Goal: Information Seeking & Learning: Learn about a topic

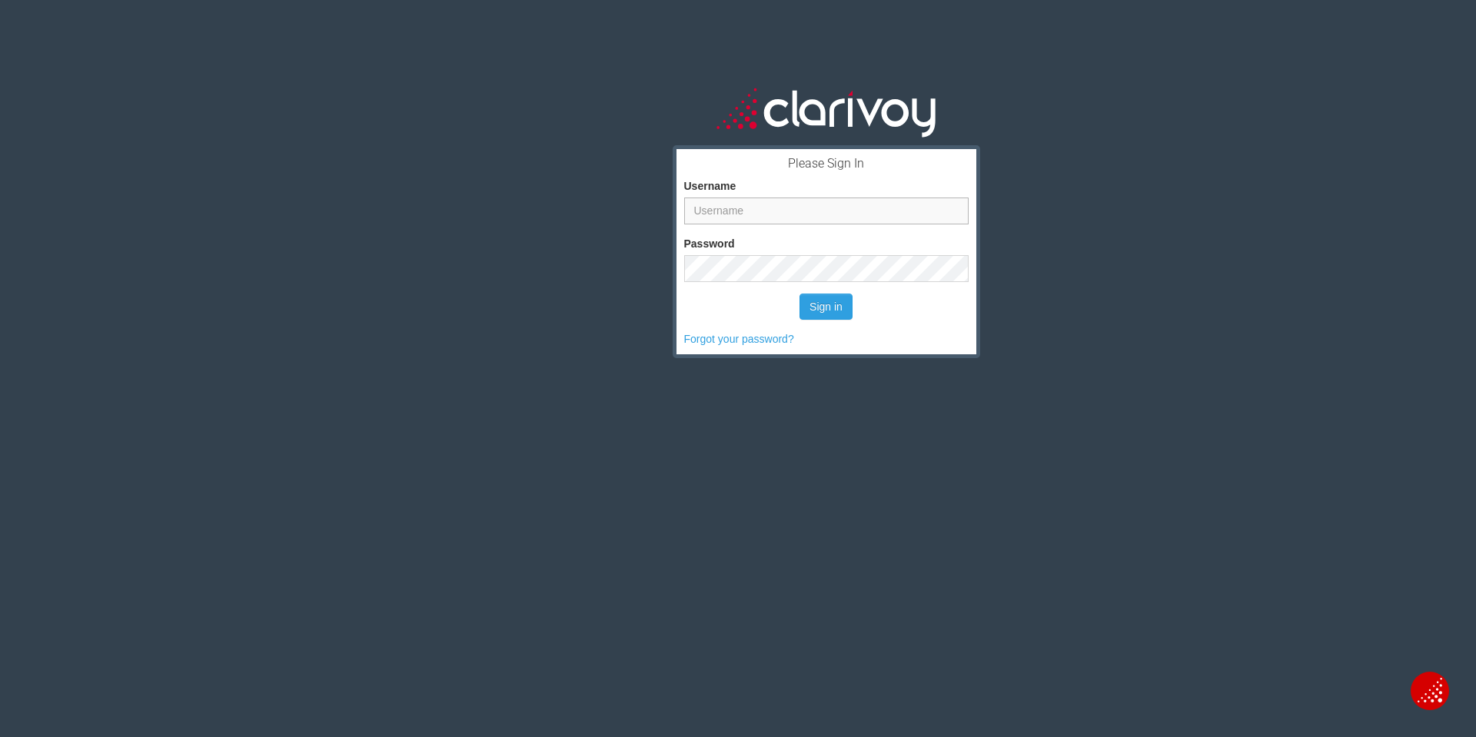
click at [801, 216] on input "Username" at bounding box center [826, 211] width 284 height 27
type input "jharmon"
click at [831, 313] on button "Sign in" at bounding box center [825, 307] width 53 height 26
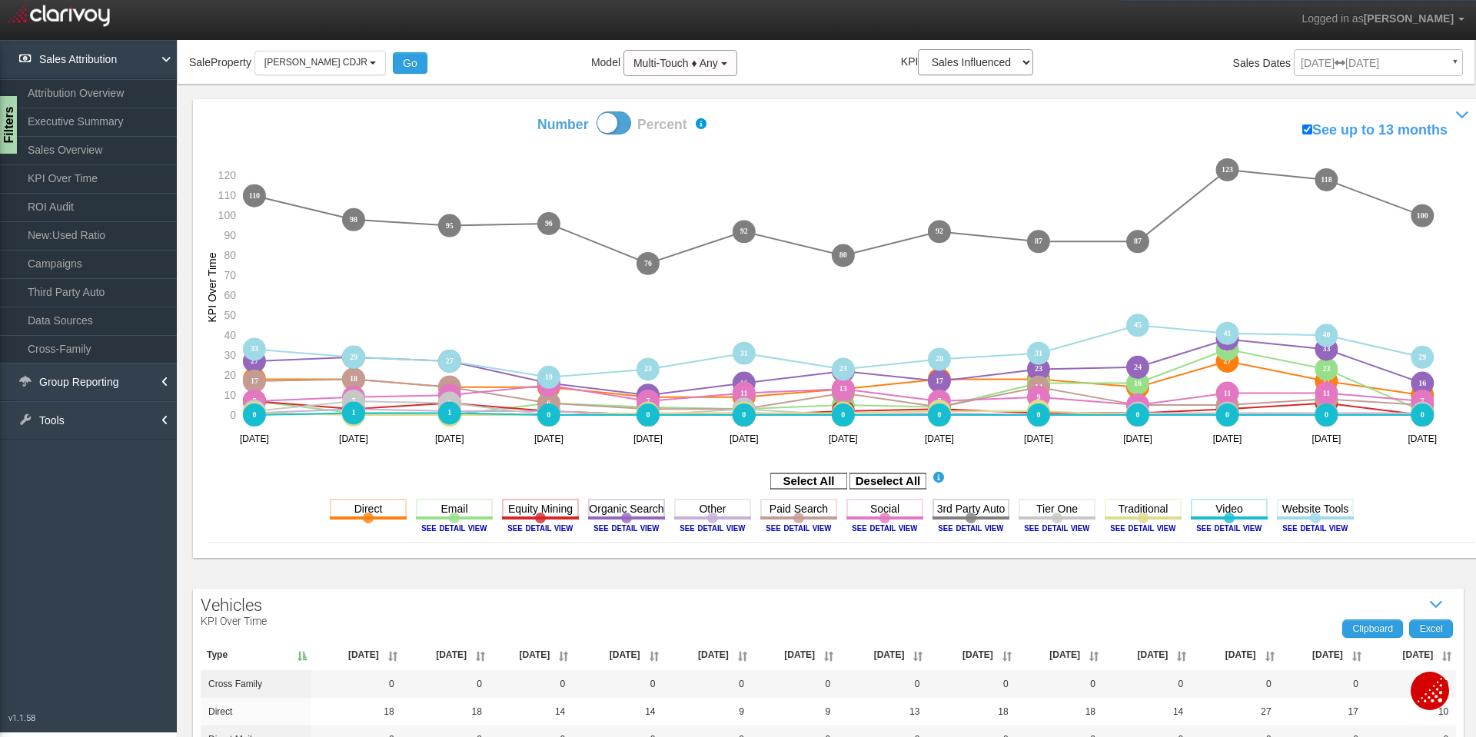
scroll to position [77, 0]
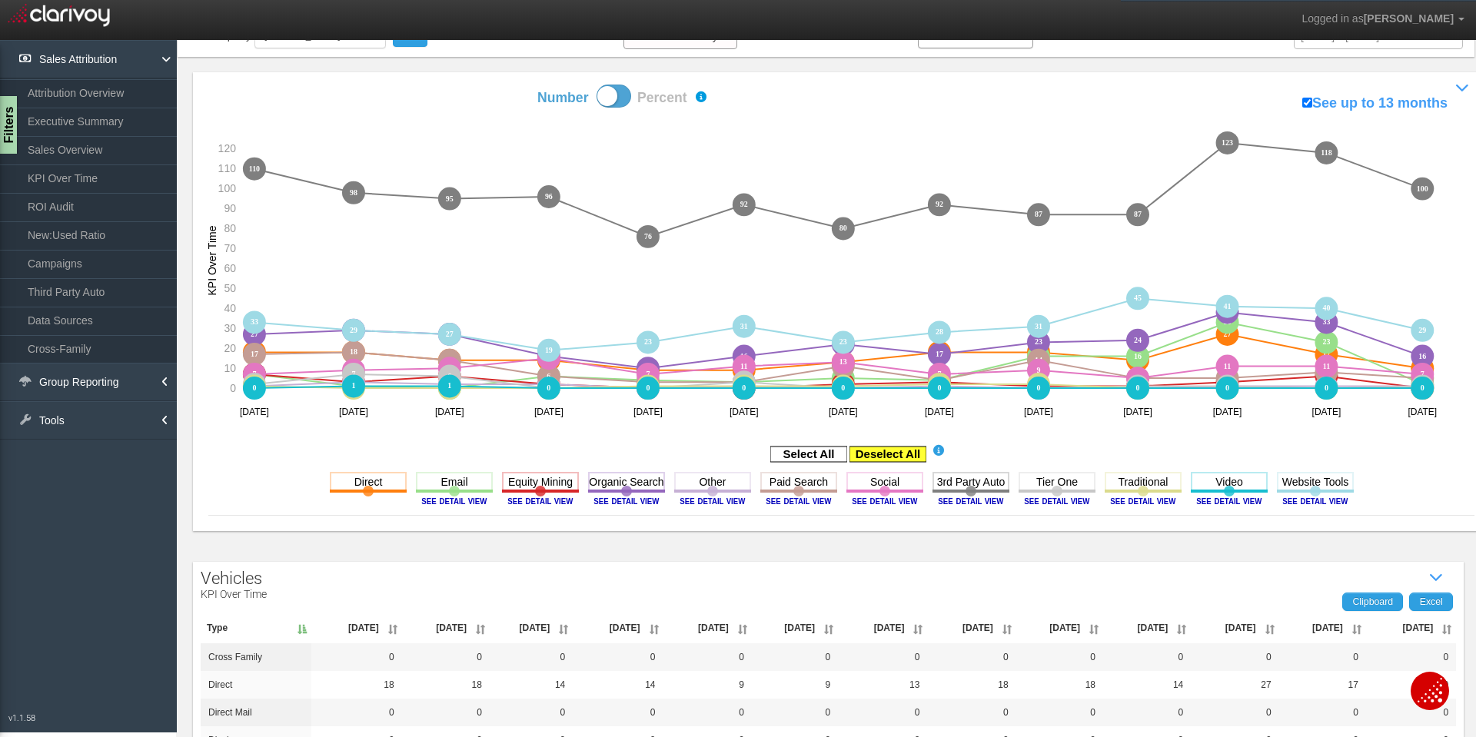
click at [870, 454] on rect at bounding box center [887, 454] width 77 height 15
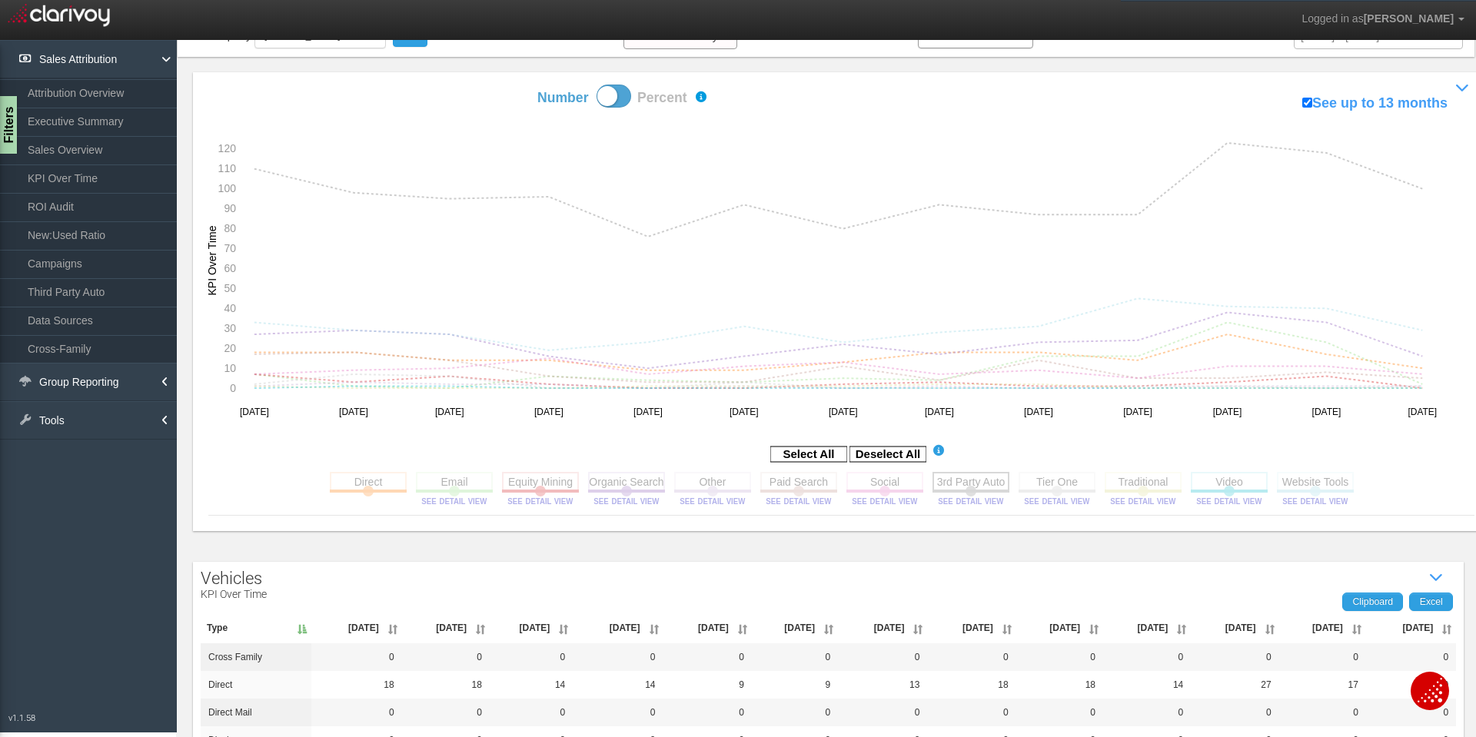
click at [980, 477] on rect at bounding box center [970, 481] width 77 height 19
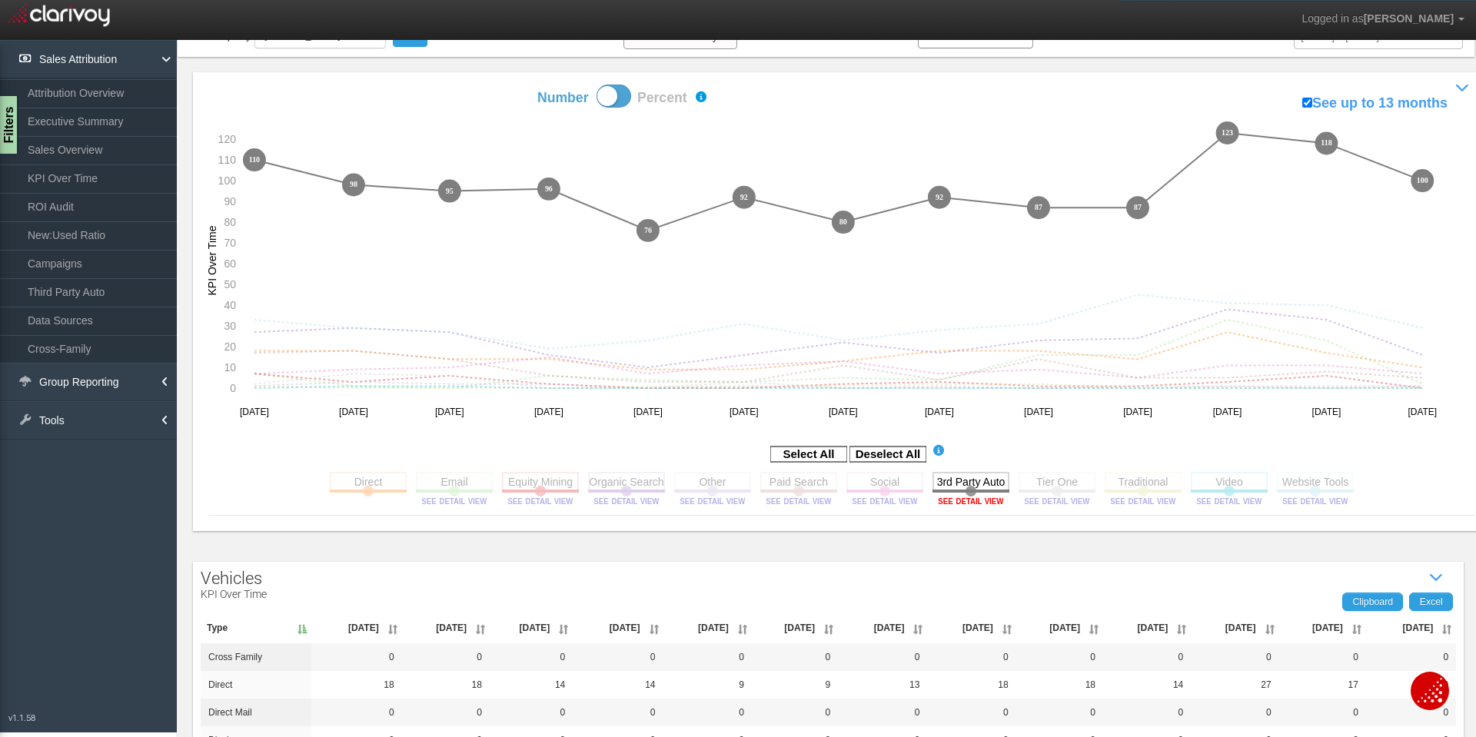
click at [986, 502] on image at bounding box center [970, 501] width 69 height 9
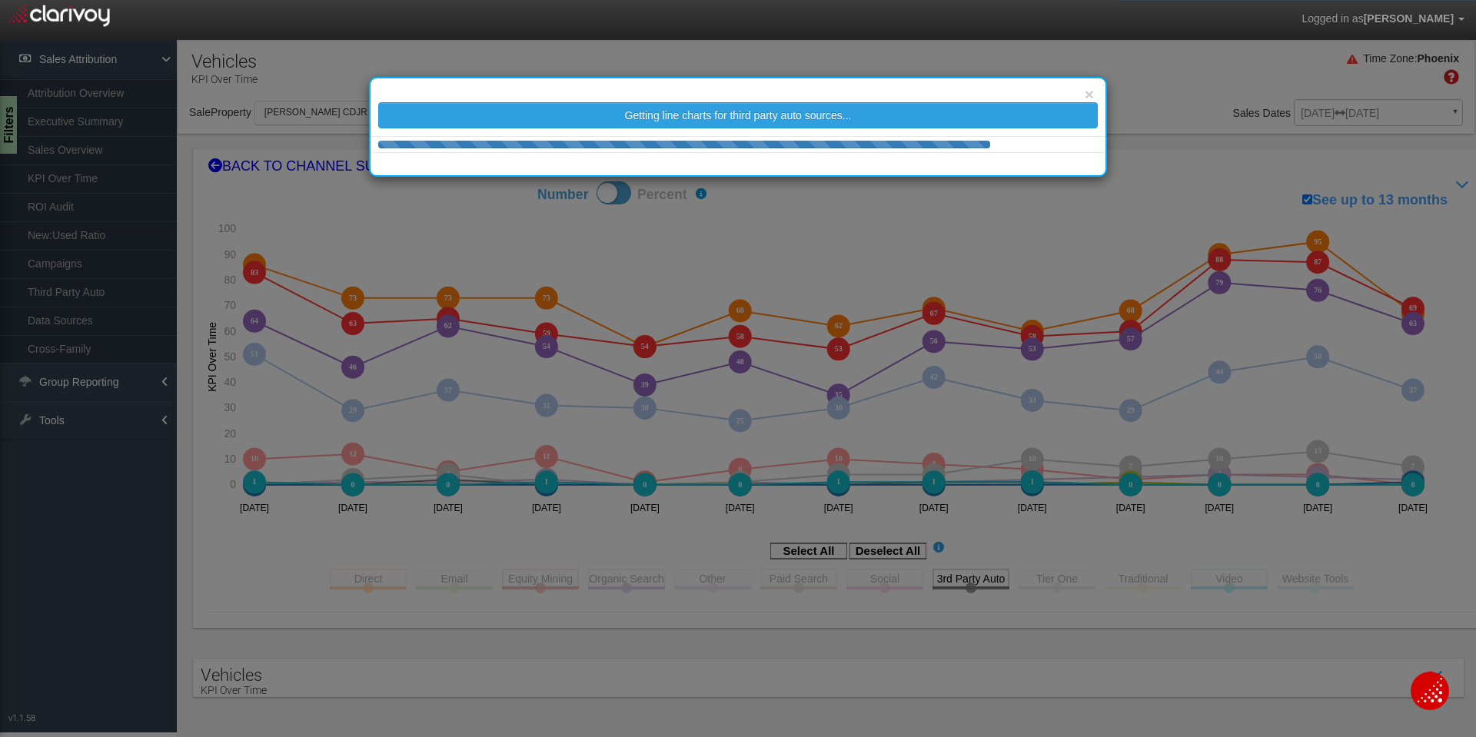
scroll to position [0, 0]
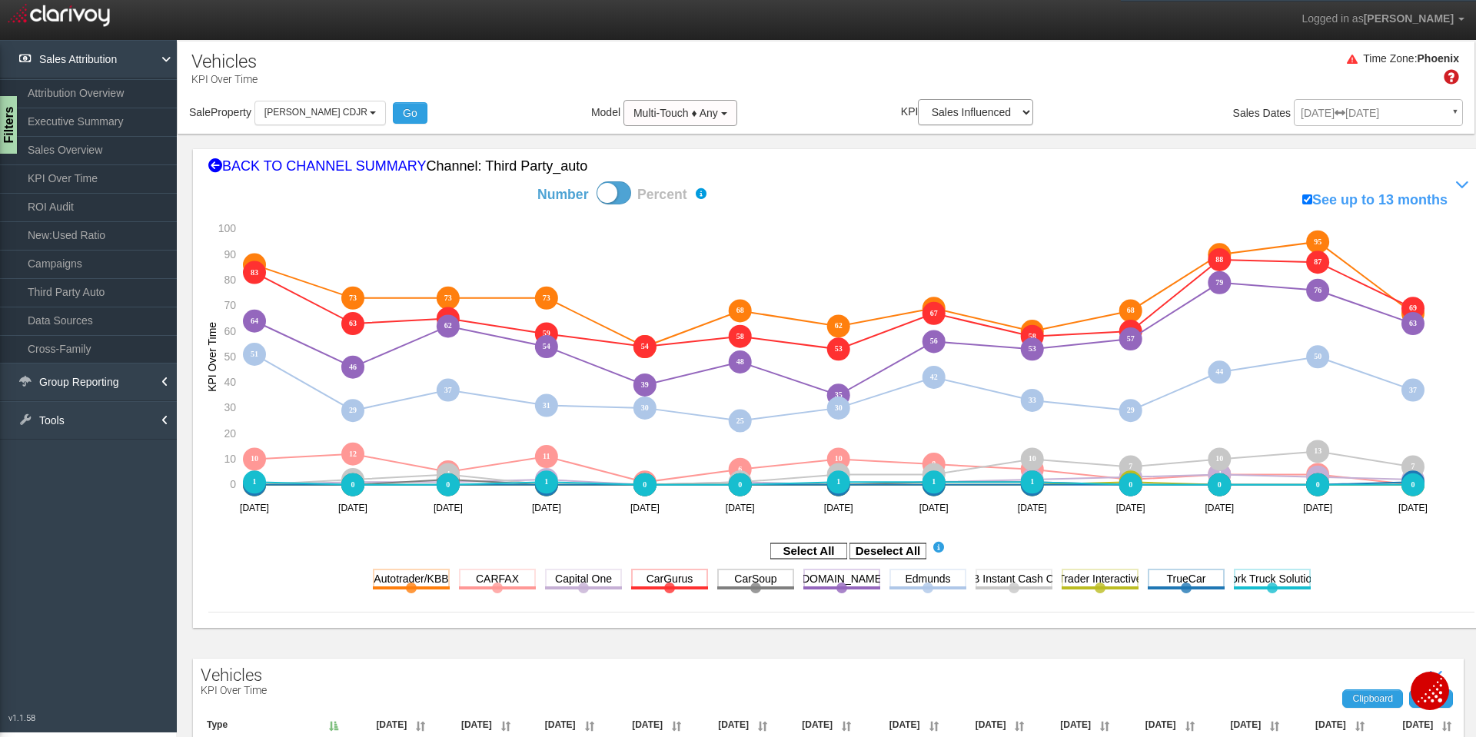
click at [1365, 116] on div "[DATE] [DATE] ▼ Comparing to: mm/dd/yyyy - mm/dd/yyyy Date Range: Custom [DATE]…" at bounding box center [1378, 115] width 169 height 27
click at [1451, 184] on icon at bounding box center [1462, 185] width 23 height 23
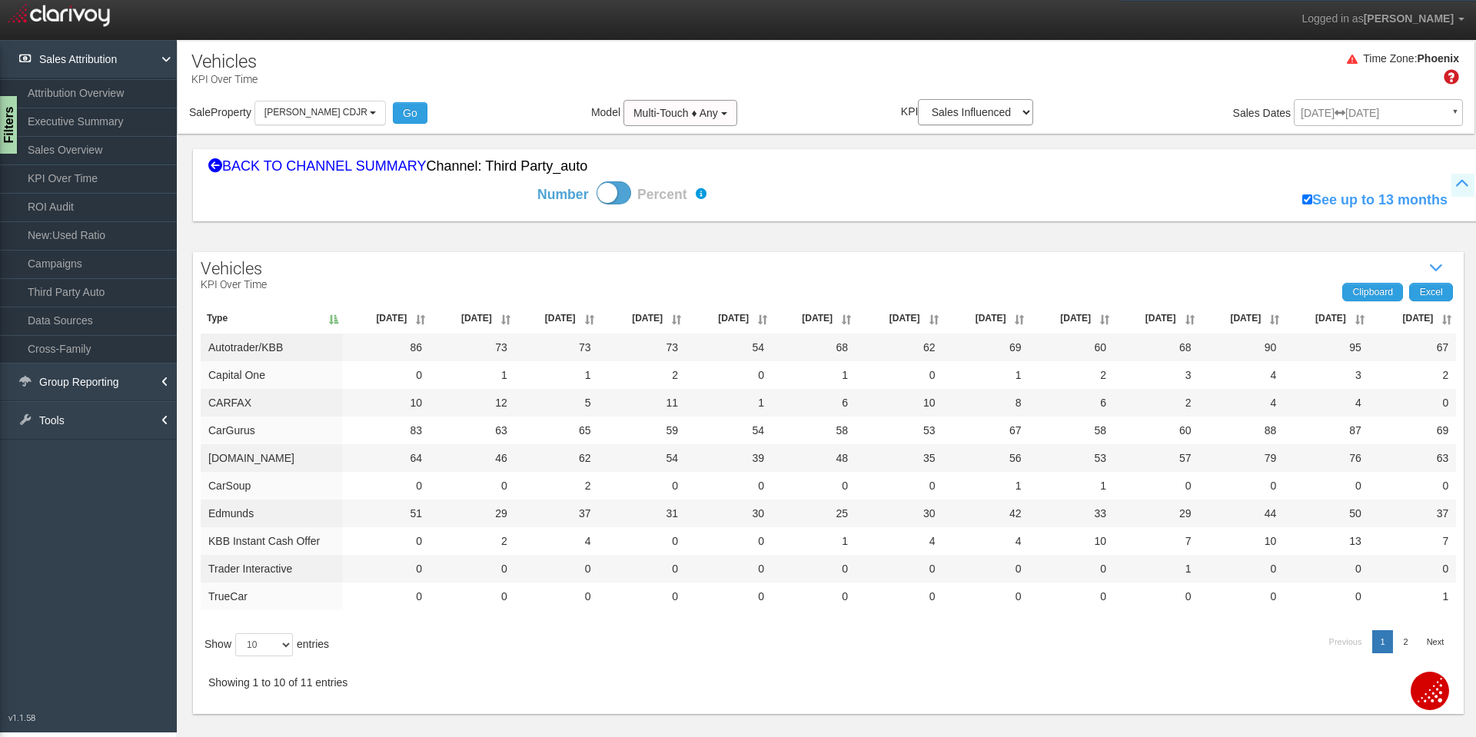
click at [1455, 183] on icon at bounding box center [1462, 185] width 23 height 23
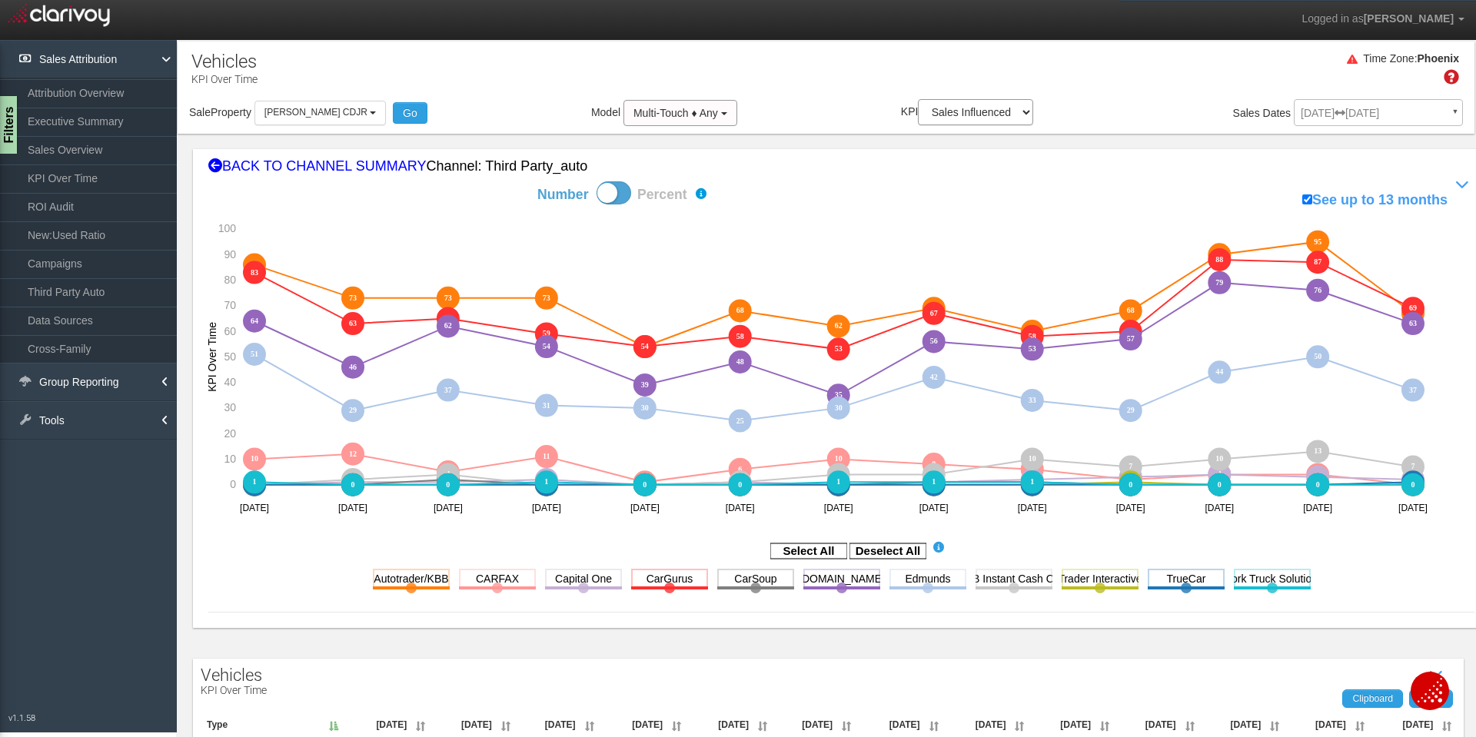
click at [1322, 121] on div "[DATE] [DATE] ▼ Comparing to: mm/dd/yyyy - mm/dd/yyyy Date Range: Custom [DATE]…" at bounding box center [1378, 115] width 169 height 27
click at [1444, 111] on div "[DATE] [DATE] ▼ Comparing to: mm/dd/yyyy - mm/dd/yyyy Date Range: Custom [DATE]…" at bounding box center [1378, 115] width 169 height 27
click at [1427, 115] on div "[DATE] [DATE] ▼ Comparing to: mm/dd/yyyy - mm/dd/yyyy Date Range: Custom [DATE]…" at bounding box center [1378, 115] width 169 height 27
click at [1302, 198] on input "See up to 13 months" at bounding box center [1307, 199] width 10 height 10
checkbox input "false"
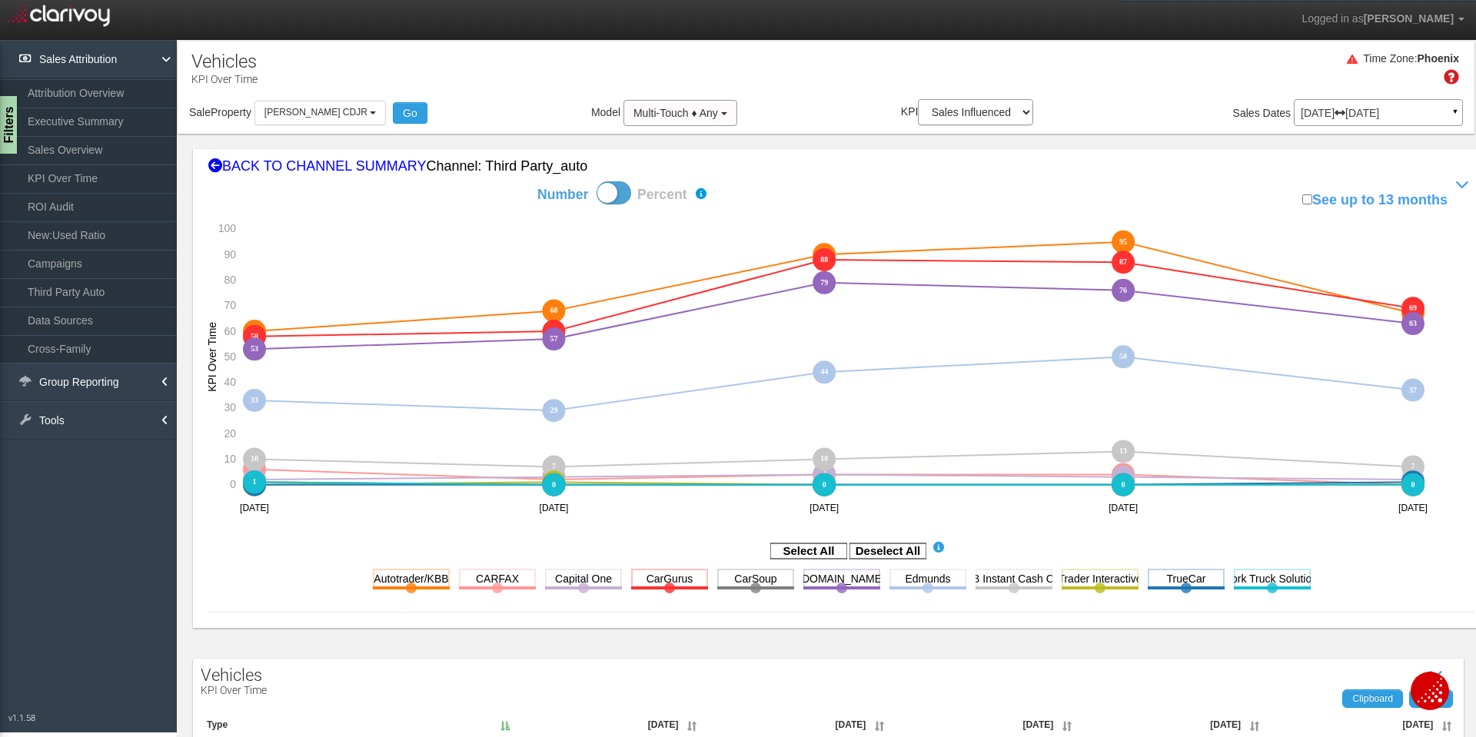
click at [1405, 112] on p "[DATE] [DATE]" at bounding box center [1378, 113] width 155 height 11
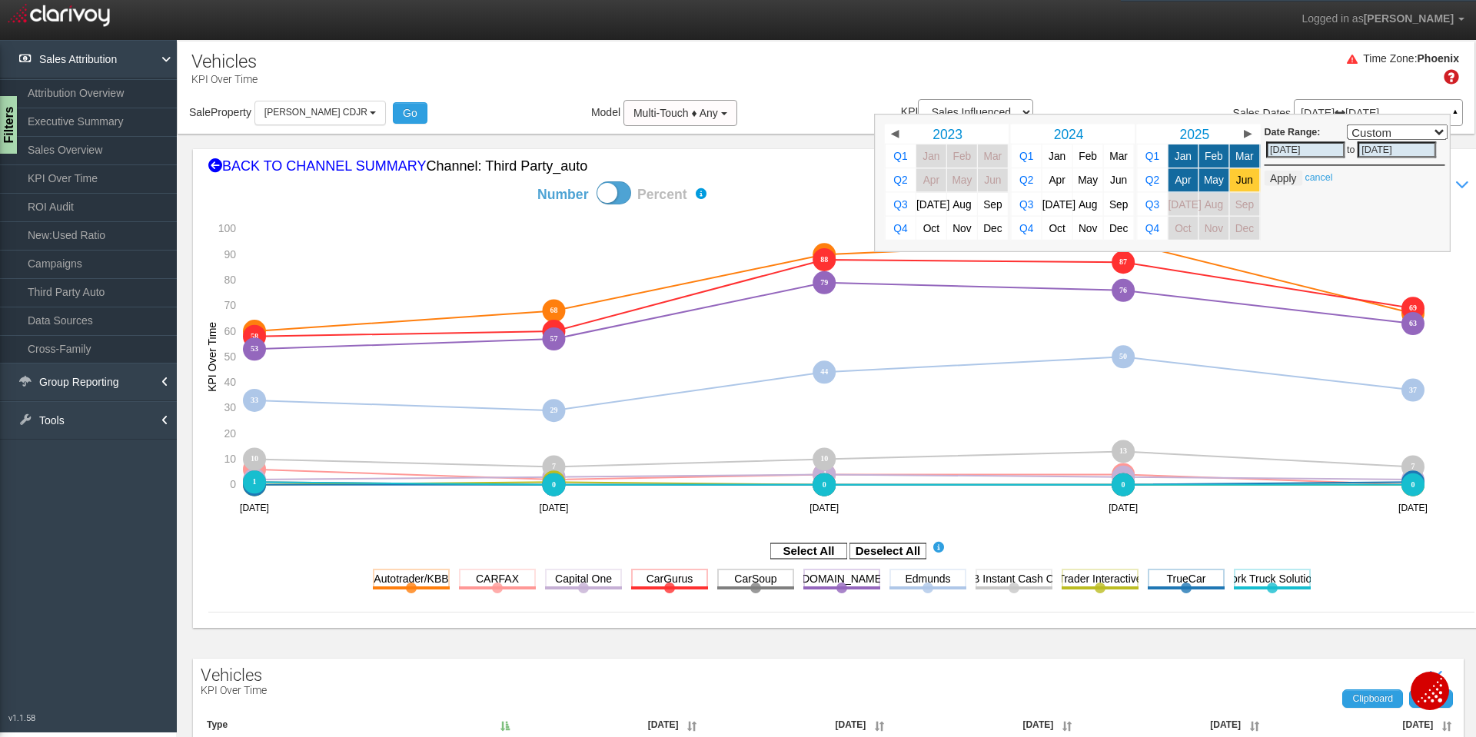
click at [1237, 178] on span "Jun" at bounding box center [1244, 181] width 17 height 12
select select ","
type input "[DATE]"
click at [1173, 201] on span "[DATE]" at bounding box center [1184, 204] width 33 height 12
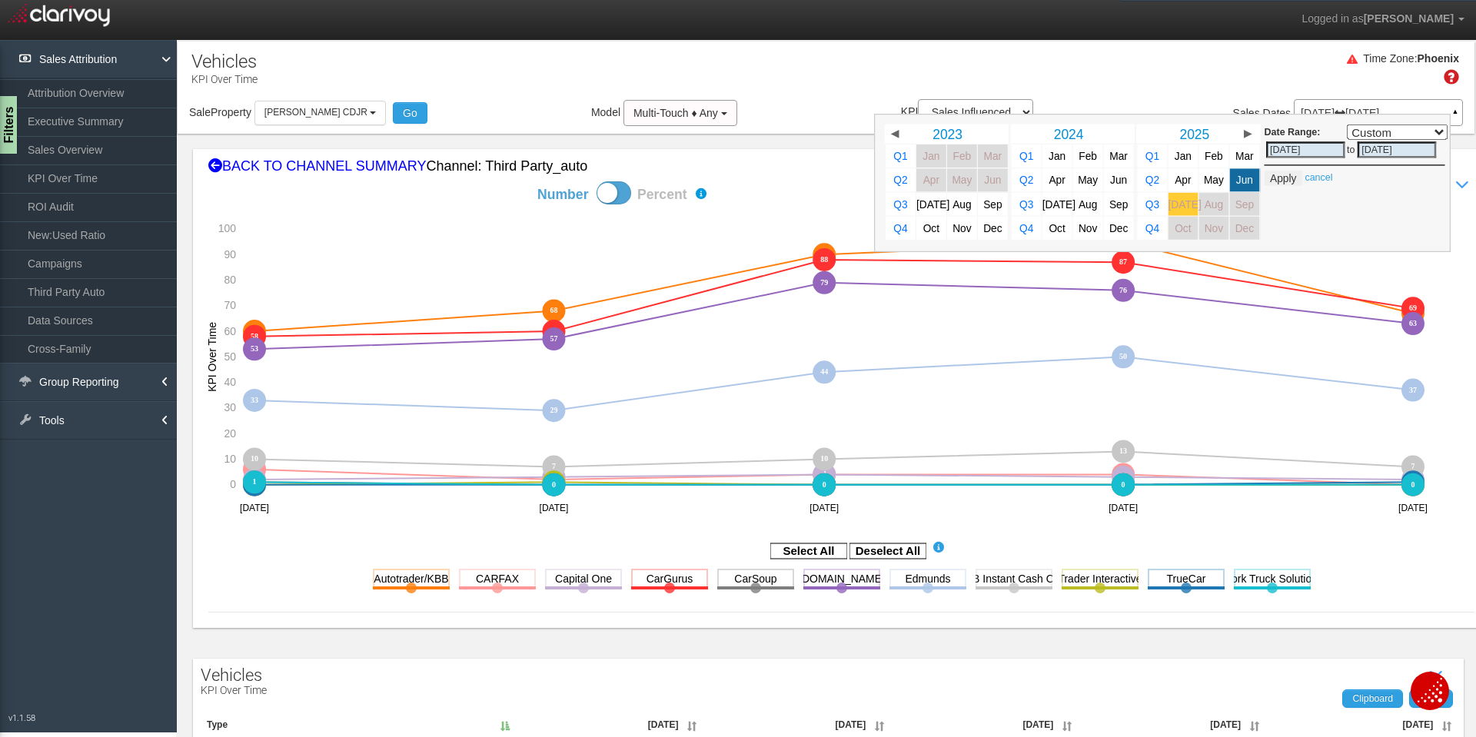
select select ","
type input "[DATE]"
click at [1113, 177] on span "Jun" at bounding box center [1118, 181] width 17 height 12
select select ","
type input "[DATE]"
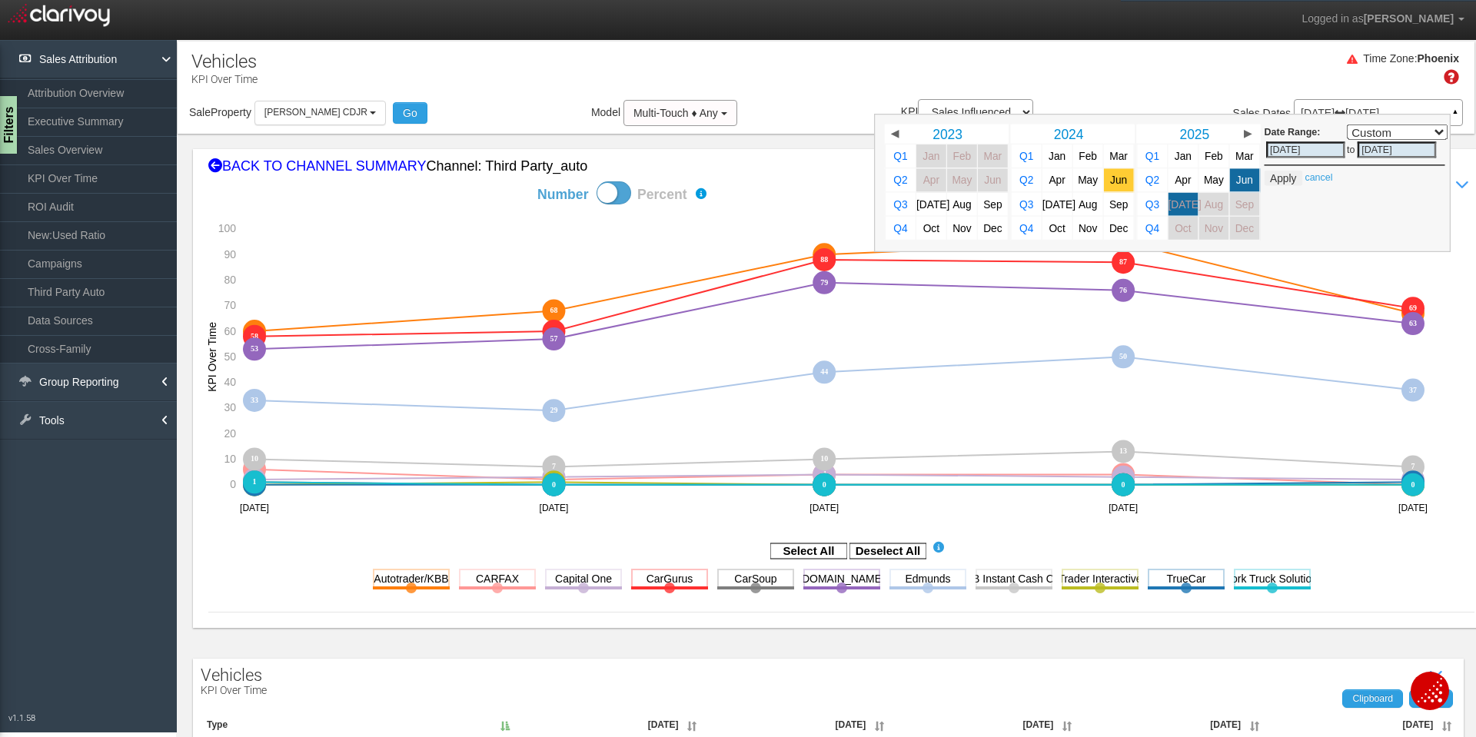
type input "[DATE]"
click at [1236, 178] on span "Jun" at bounding box center [1244, 181] width 17 height 12
select select ","
type input "[DATE]"
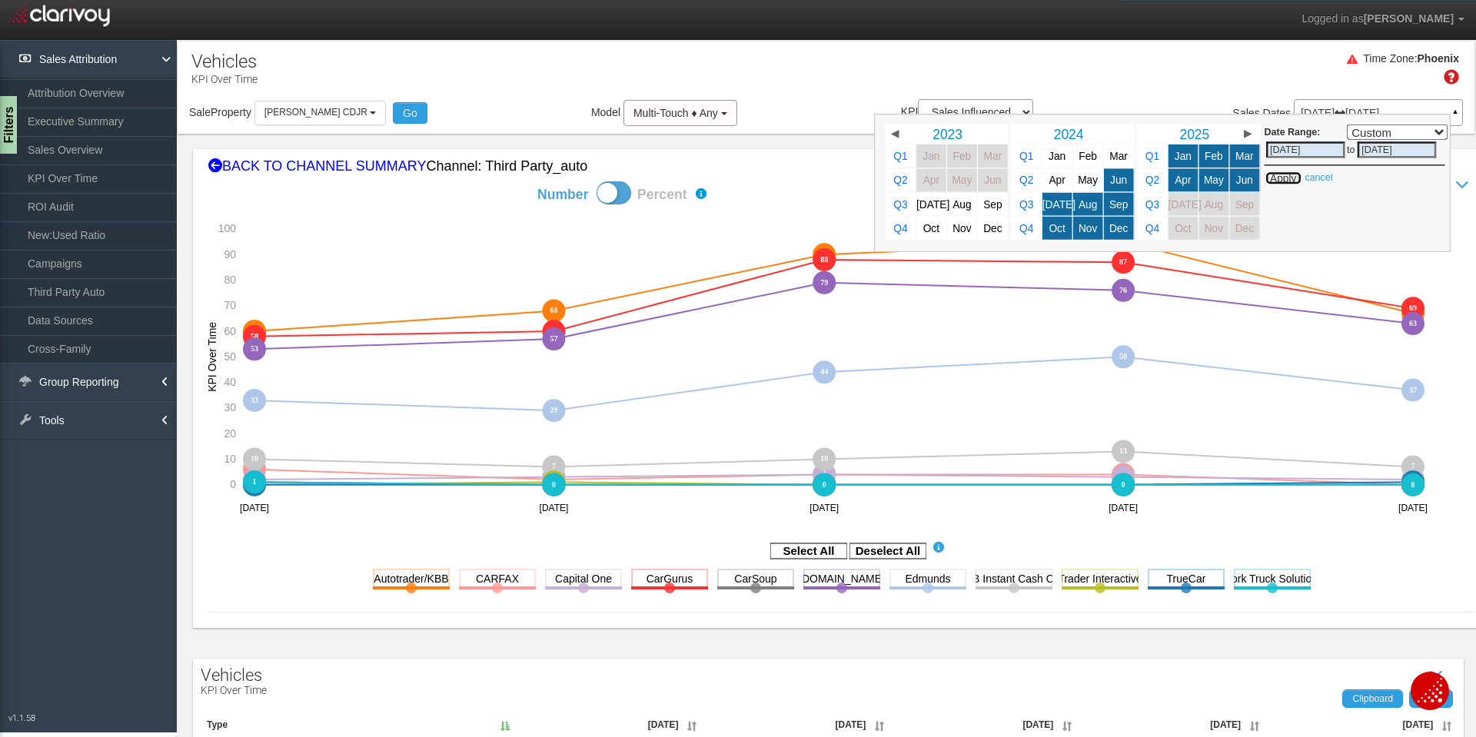
click at [1277, 178] on button "Apply" at bounding box center [1284, 178] width 38 height 15
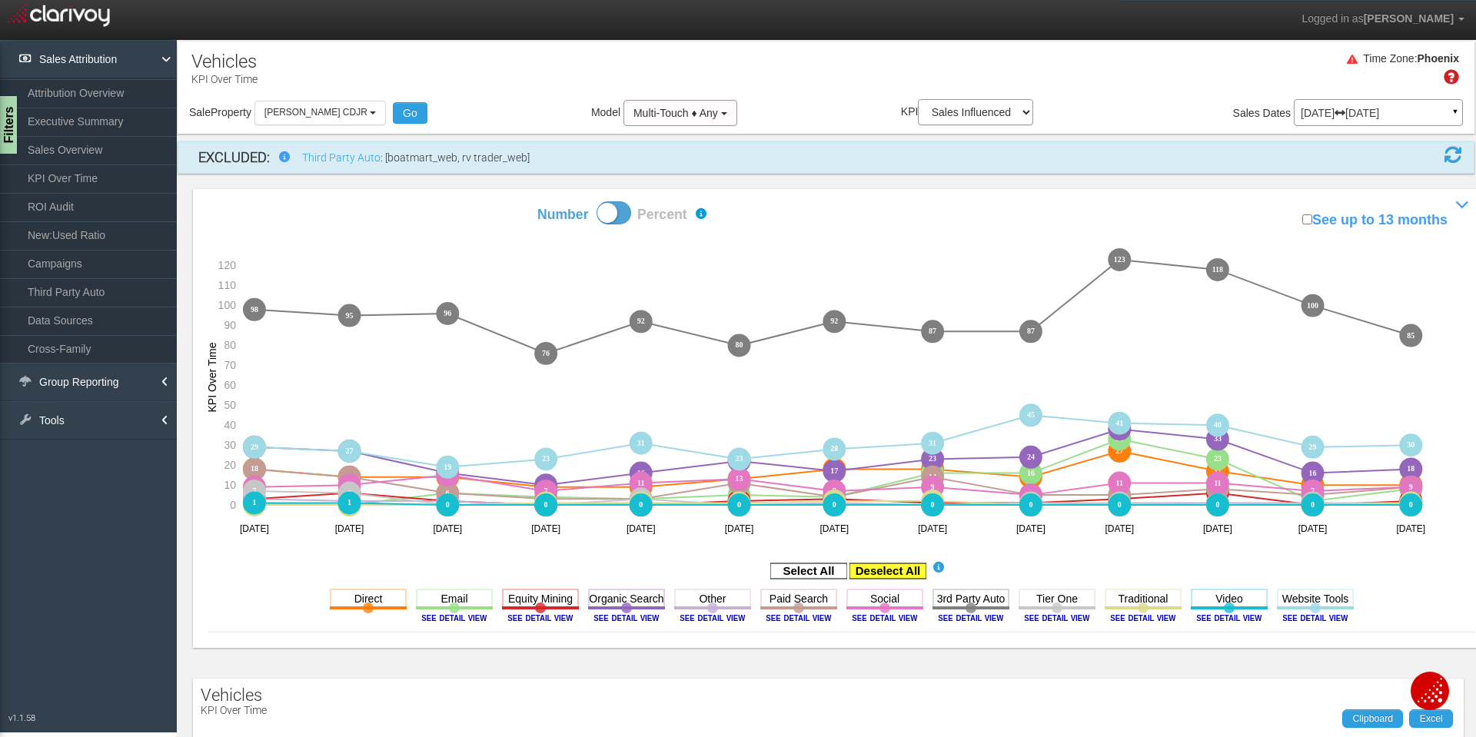
click at [898, 577] on rect at bounding box center [887, 570] width 77 height 15
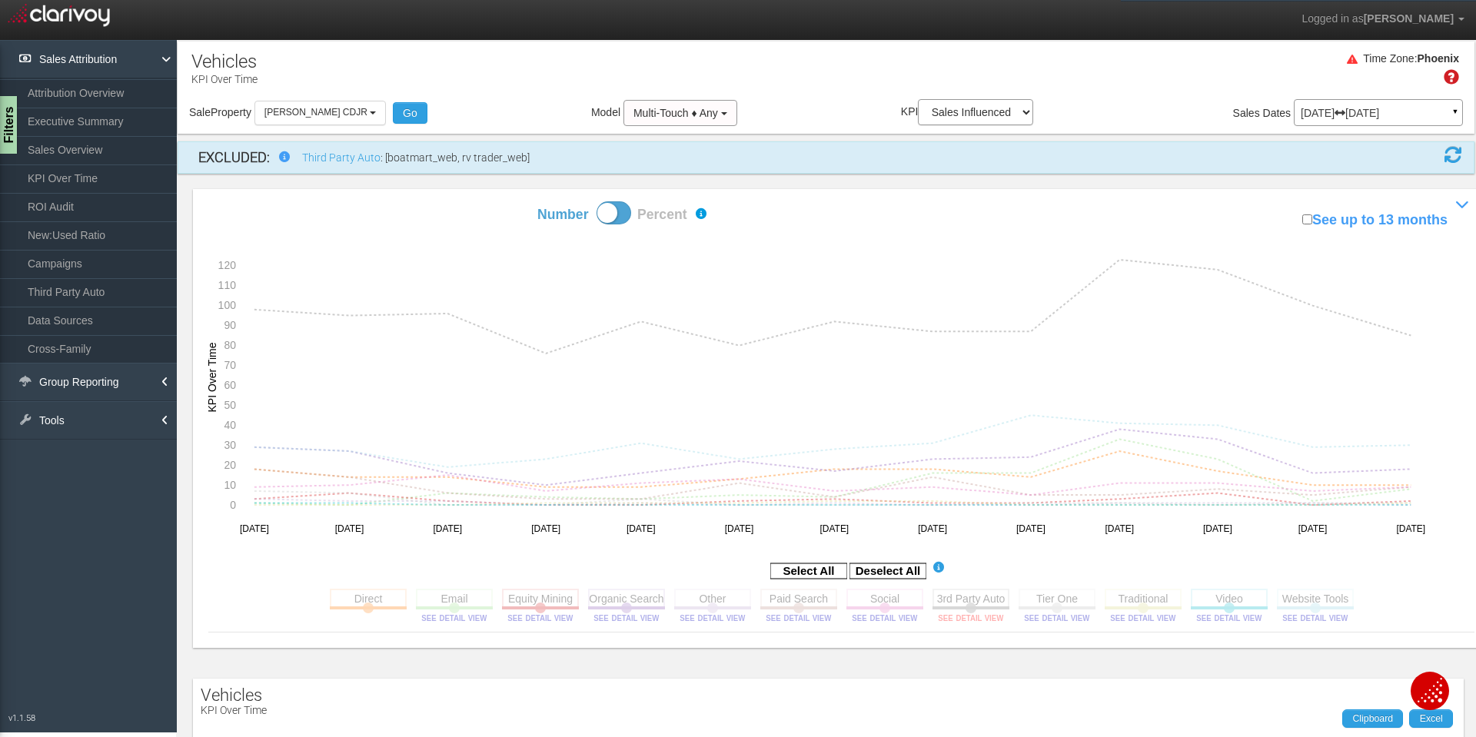
click at [962, 614] on image at bounding box center [970, 617] width 69 height 9
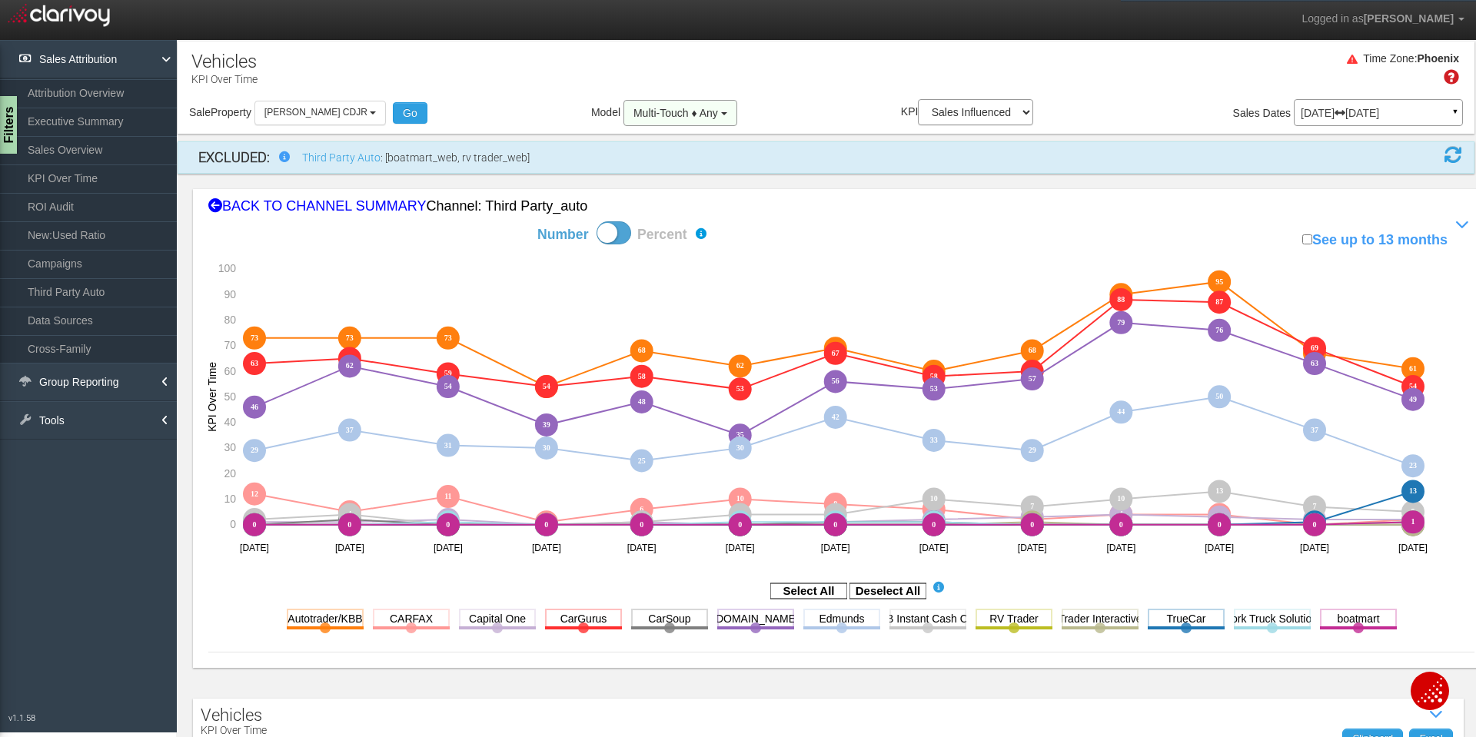
click at [700, 111] on span "Multi-Touch ♦ Any" at bounding box center [675, 113] width 85 height 12
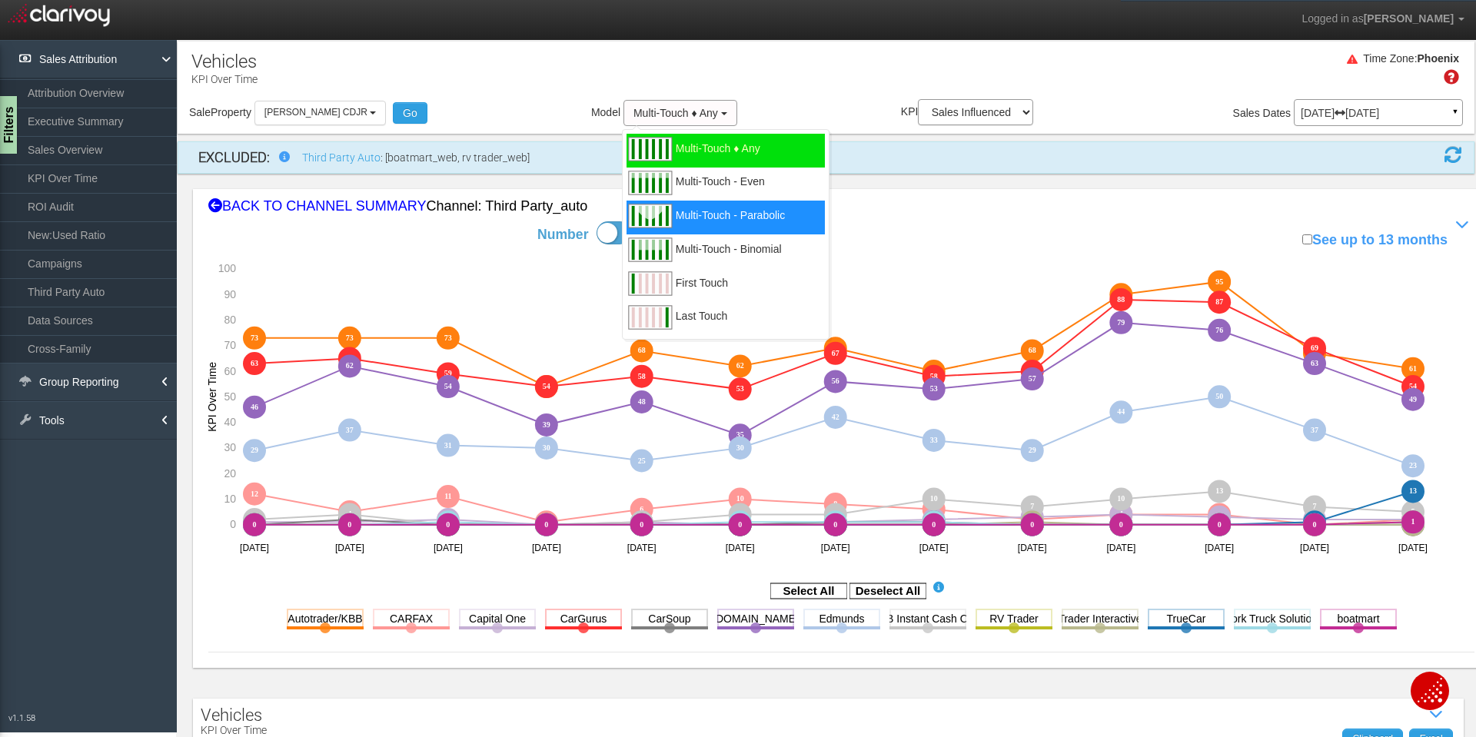
click at [700, 215] on span "Multi-Touch - Parabolic" at bounding box center [730, 224] width 109 height 19
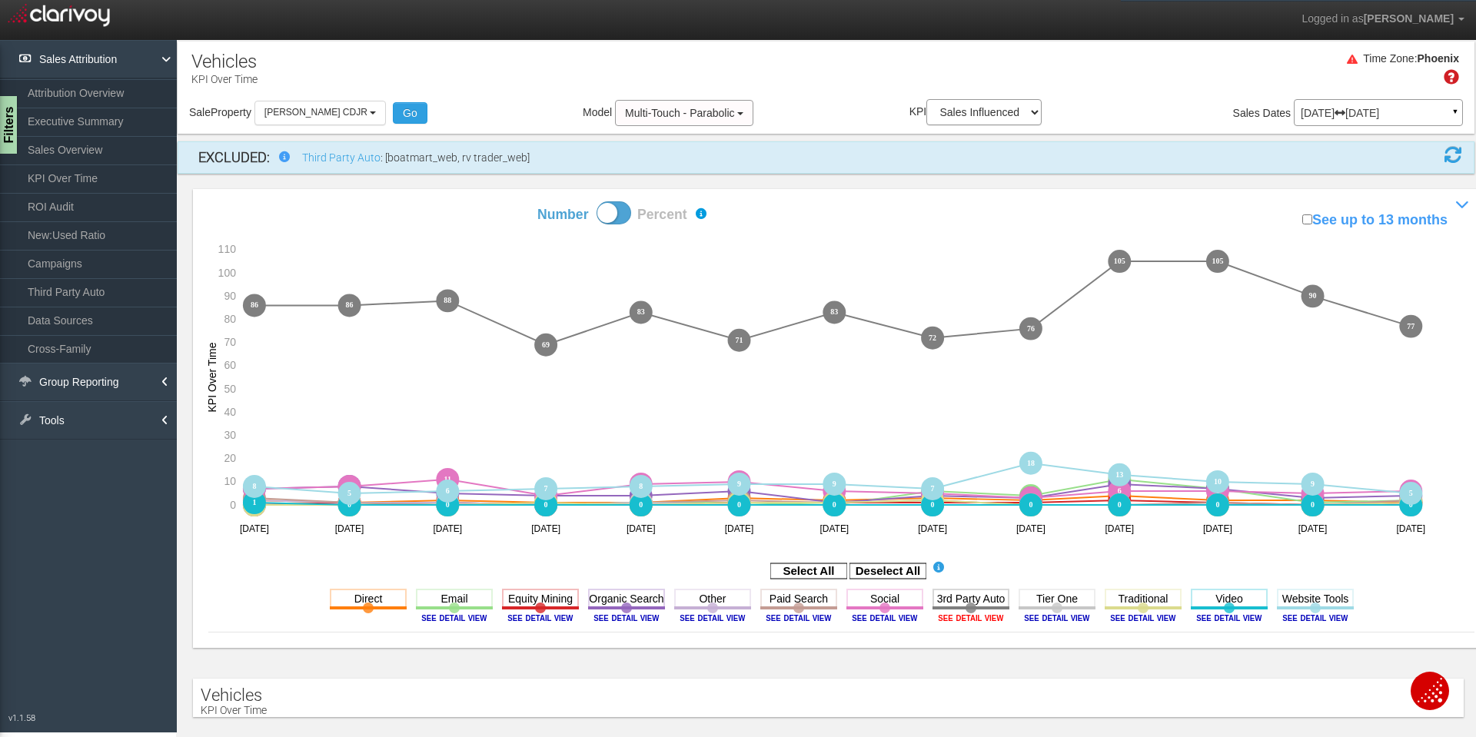
click at [974, 620] on image at bounding box center [970, 617] width 69 height 9
